Goal: Check status: Check status

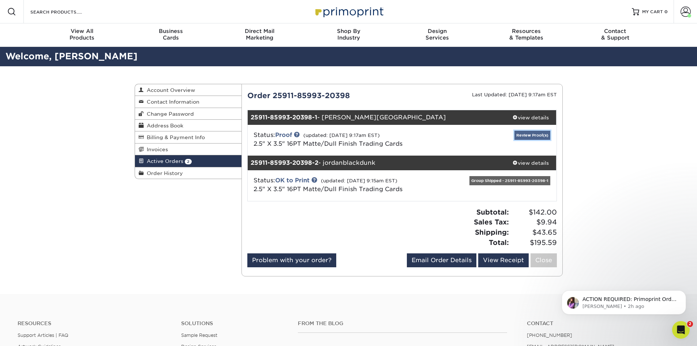
click at [530, 137] on link "Review Proof(s)" at bounding box center [533, 135] width 36 height 9
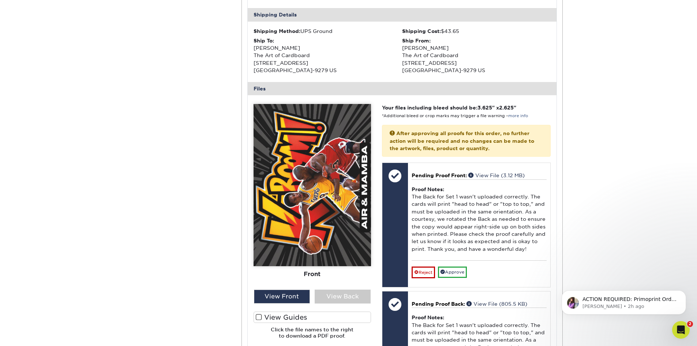
scroll to position [256, 0]
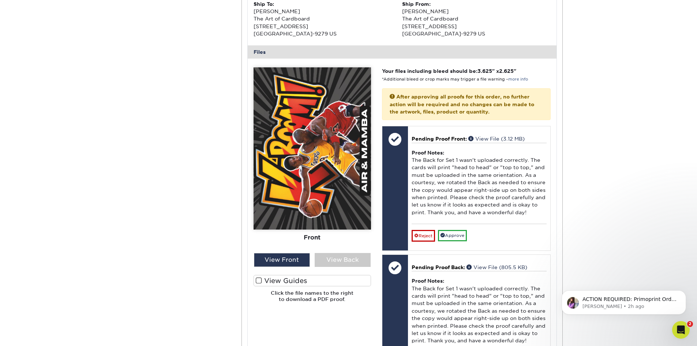
click at [258, 283] on span at bounding box center [259, 280] width 6 height 7
click at [0, 0] on input "View Guides" at bounding box center [0, 0] width 0 height 0
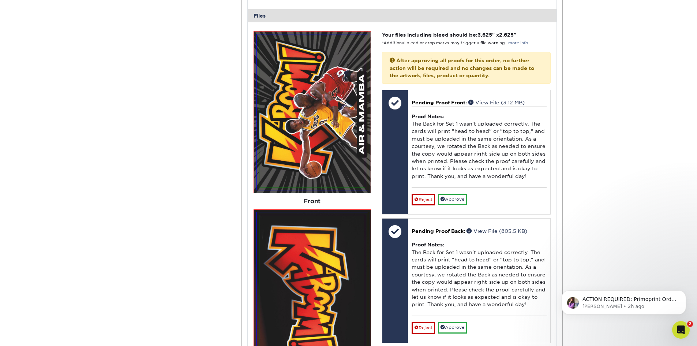
scroll to position [293, 0]
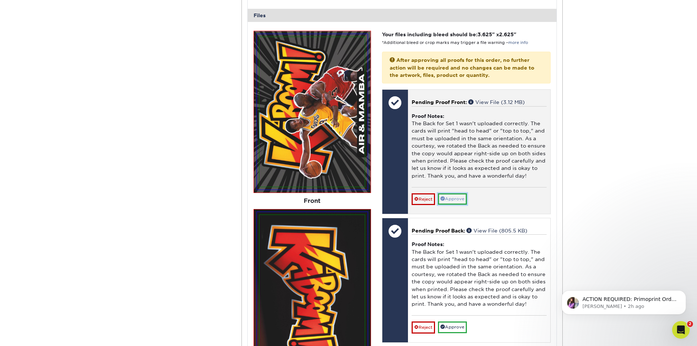
click at [451, 201] on link "Approve" at bounding box center [452, 198] width 29 height 11
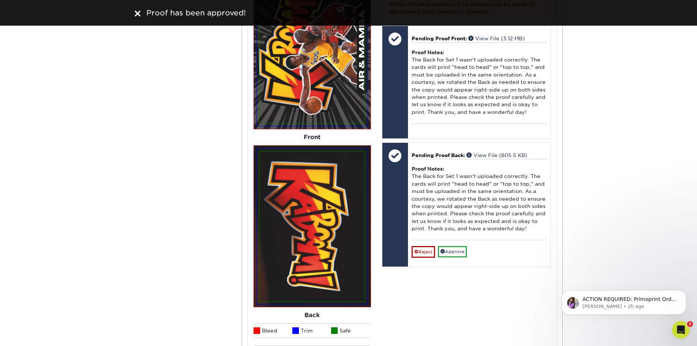
scroll to position [366, 0]
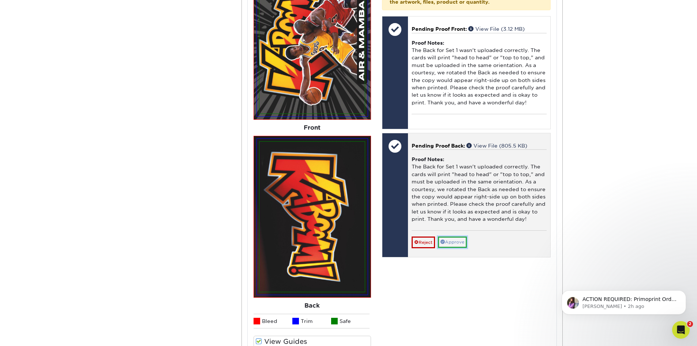
click at [463, 242] on link "Approve" at bounding box center [452, 241] width 29 height 11
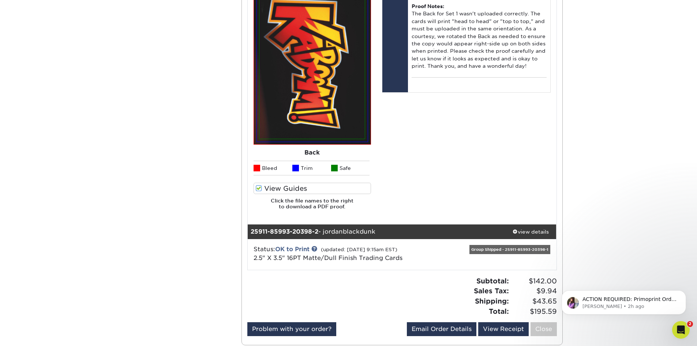
scroll to position [586, 0]
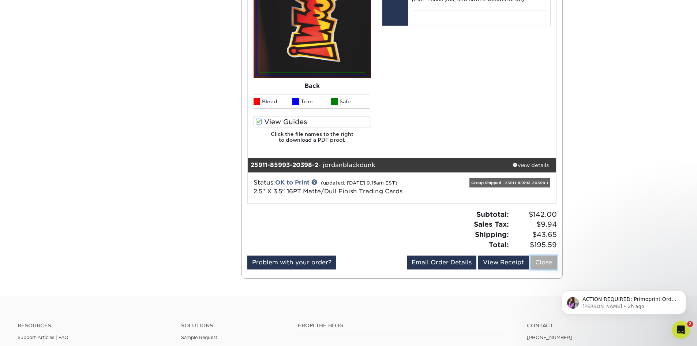
click at [548, 264] on link "Close" at bounding box center [544, 263] width 26 height 14
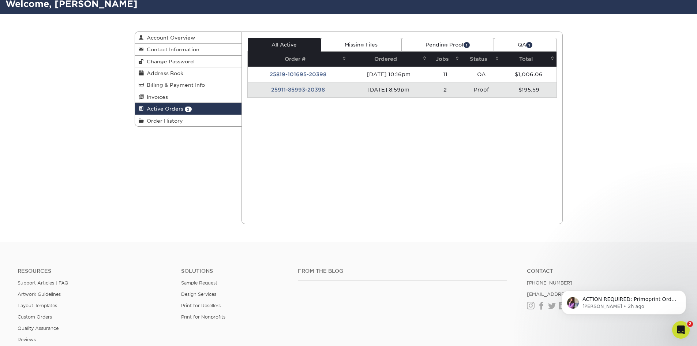
scroll to position [0, 0]
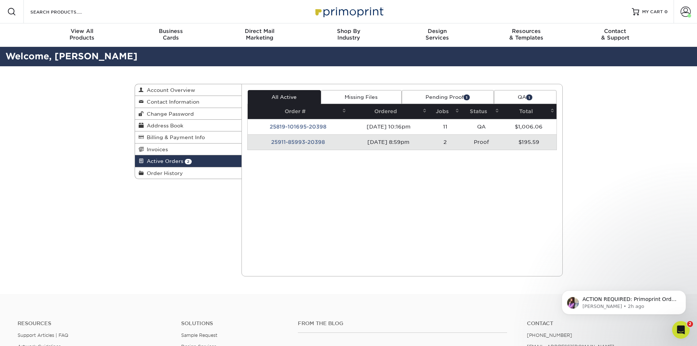
click at [443, 99] on link "Pending Proof 1" at bounding box center [448, 97] width 92 height 14
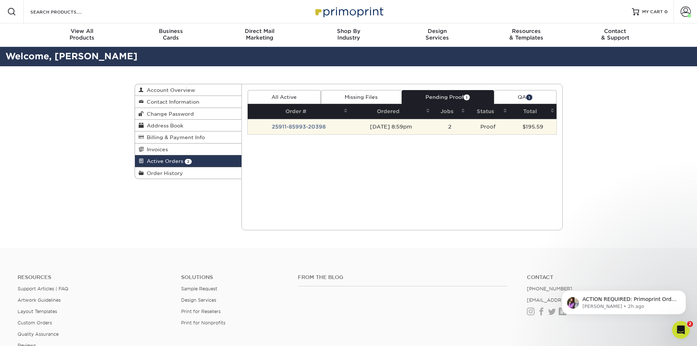
click at [309, 126] on td "25911-85993-20398" at bounding box center [299, 126] width 102 height 15
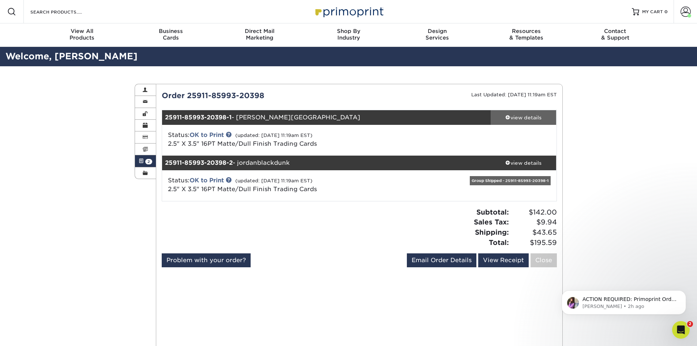
click at [533, 116] on div "view details" at bounding box center [524, 117] width 66 height 7
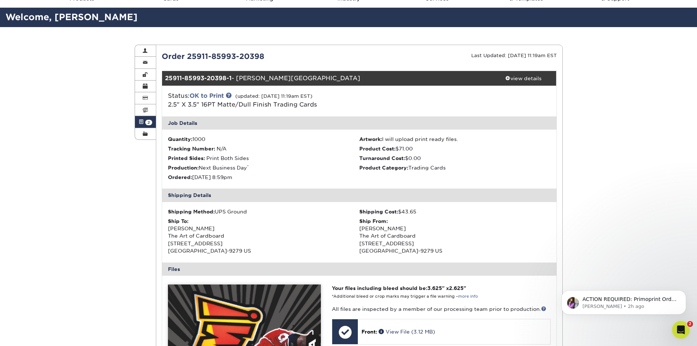
scroll to position [37, 0]
